Goal: Find specific page/section: Find specific page/section

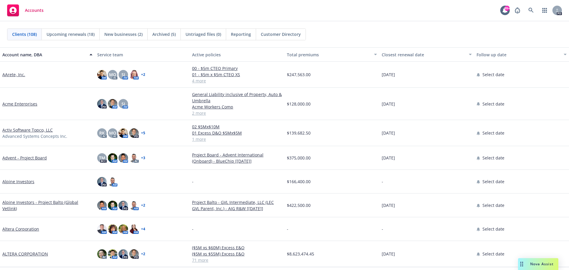
click at [14, 73] on link "AArete, Inc." at bounding box center [13, 74] width 23 height 6
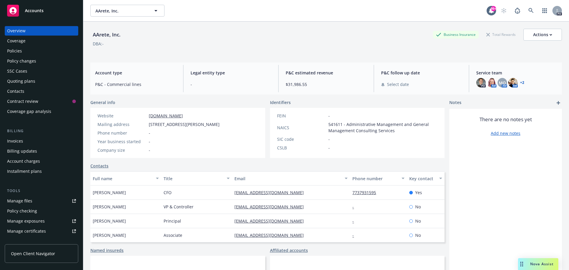
click at [23, 52] on div "Policies" at bounding box center [41, 50] width 69 height 9
